Goal: Task Accomplishment & Management: Complete application form

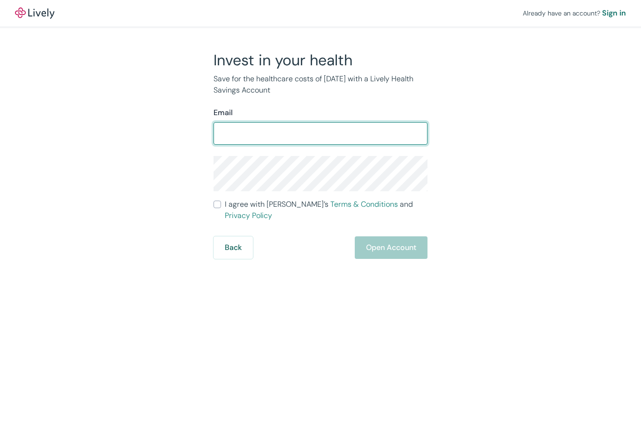
click at [230, 131] on input "Email" at bounding box center [321, 133] width 214 height 19
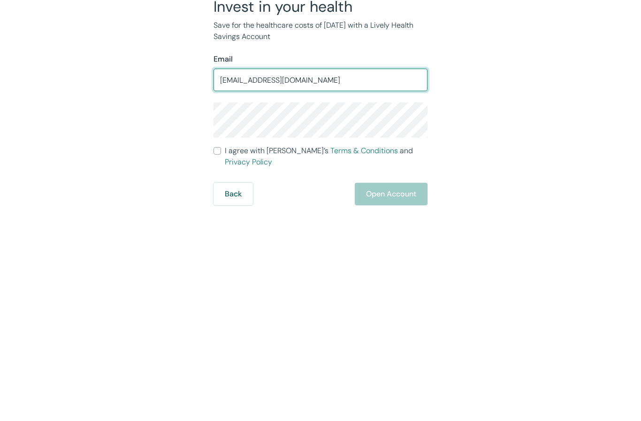
type input "[EMAIL_ADDRESS][DOMAIN_NAME]"
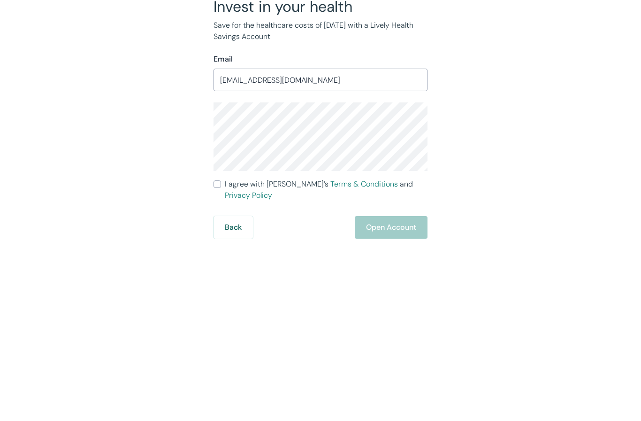
scroll to position [38, 0]
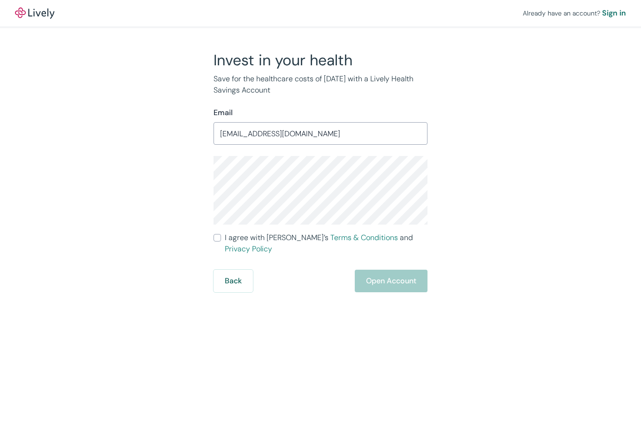
click at [221, 234] on input "I agree with Lively’s Terms & Conditions and Privacy Policy" at bounding box center [218, 238] width 8 height 8
checkbox input "true"
click at [412, 269] on button "Open Account" at bounding box center [391, 280] width 73 height 23
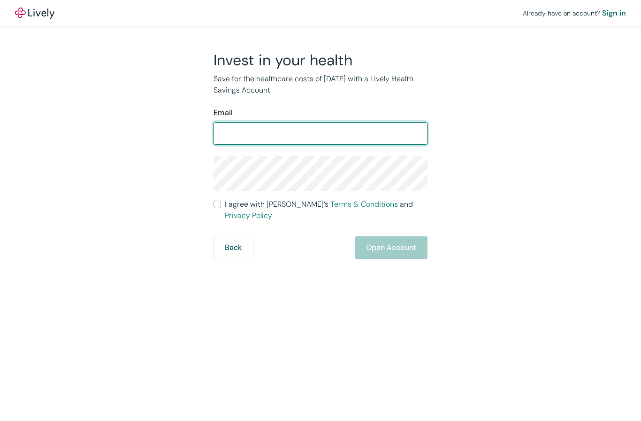
click at [233, 137] on input "Email" at bounding box center [321, 133] width 214 height 19
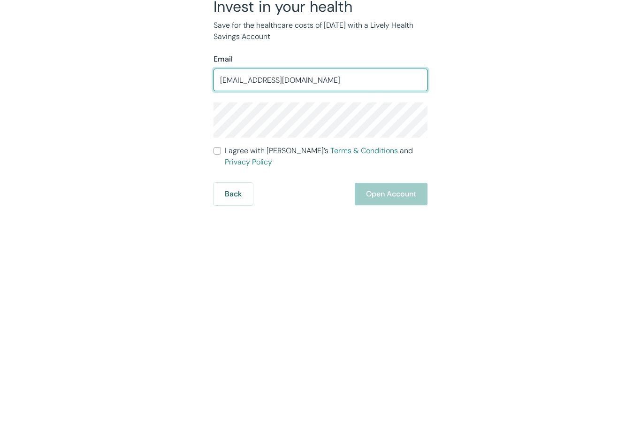
type input "[EMAIL_ADDRESS][DOMAIN_NAME]"
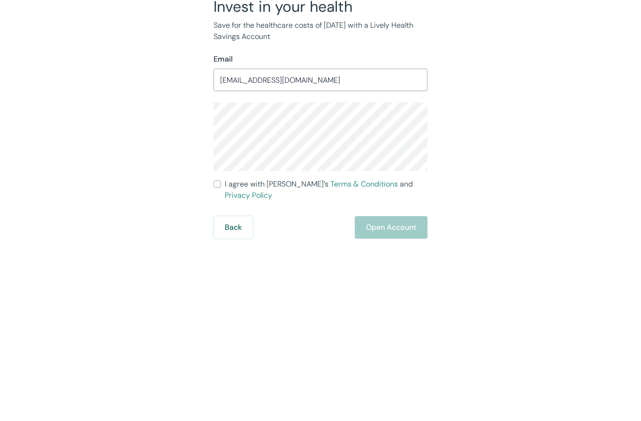
scroll to position [38, 0]
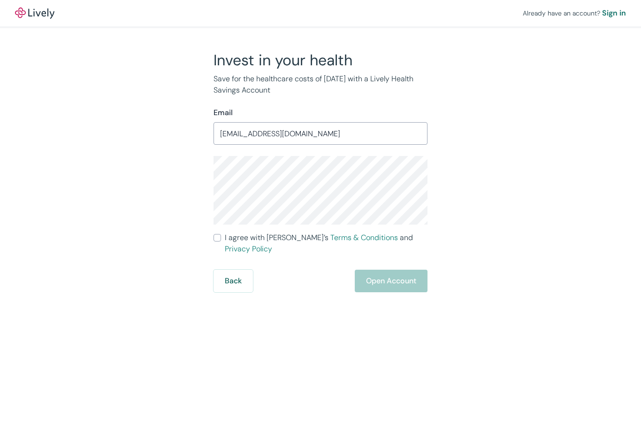
click at [220, 234] on input "I agree with Lively’s Terms & Conditions and Privacy Policy" at bounding box center [218, 238] width 8 height 8
checkbox input "true"
click at [408, 269] on button "Open Account" at bounding box center [391, 280] width 73 height 23
